Goal: Check status: Check status

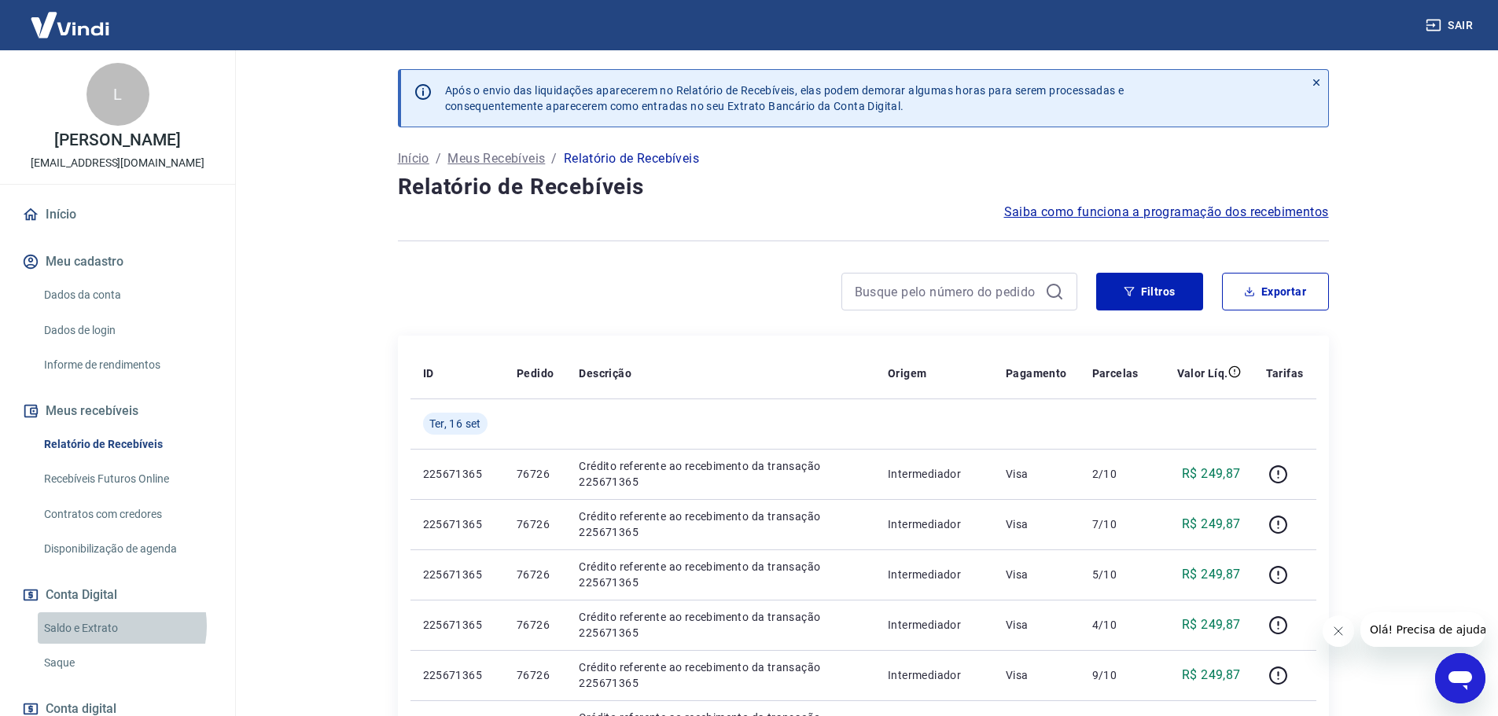
click at [113, 625] on link "Saldo e Extrato" at bounding box center [127, 628] width 178 height 32
